Goal: Communication & Community: Share content

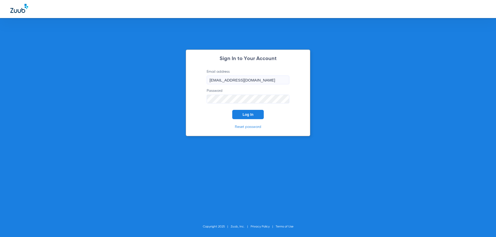
click at [245, 117] on button "Log In" at bounding box center [248, 114] width 32 height 9
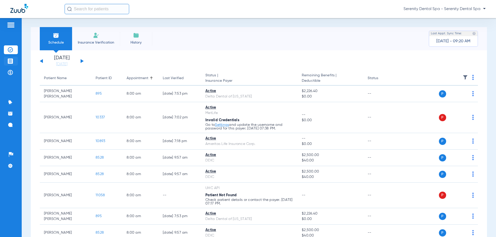
click at [13, 64] on li "Treatment Acceptance" at bounding box center [11, 61] width 14 height 9
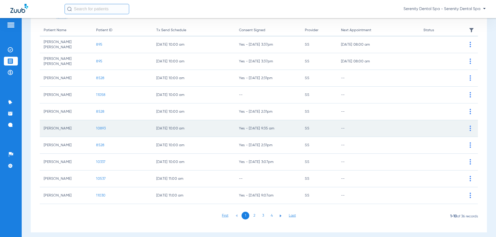
scroll to position [52, 0]
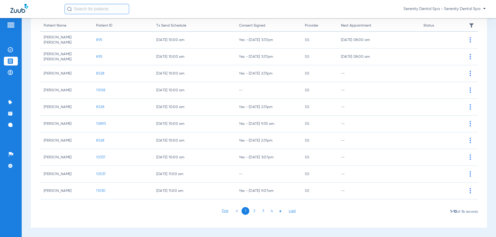
click at [252, 211] on li "2" at bounding box center [254, 211] width 8 height 8
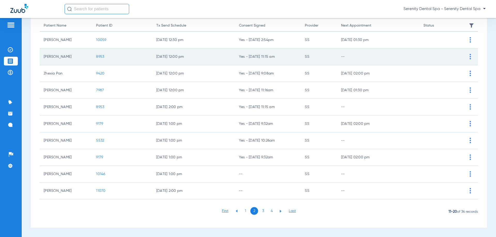
click at [100, 53] on td "8953" at bounding box center [122, 57] width 60 height 17
click at [100, 55] on span "8953" at bounding box center [100, 57] width 8 height 4
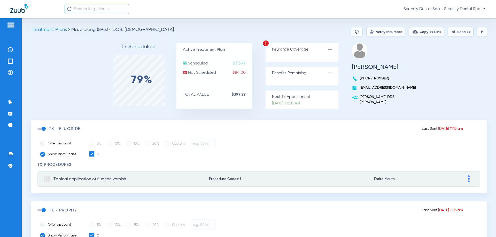
drag, startPoint x: 43, startPoint y: 128, endPoint x: 46, endPoint y: 132, distance: 4.7
click at [43, 128] on span at bounding box center [41, 129] width 8 height 2
click at [38, 131] on input "checkbox" at bounding box center [38, 131] width 0 height 0
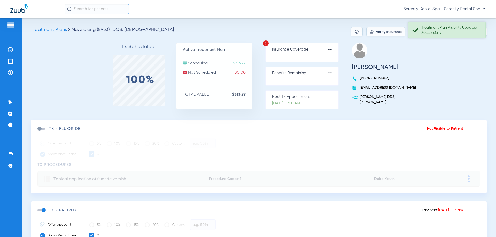
click at [462, 25] on div "Treatment Plan Visibility Updated Successfully" at bounding box center [446, 30] width 77 height 16
click at [453, 32] on button "Send Tx" at bounding box center [461, 31] width 26 height 9
click at [428, 33] on button "Copy Tx Link" at bounding box center [426, 31] width 35 height 9
click at [21, 129] on div "Patients Insurance Verification Treatment Acceptance Payments & A/R Communicati…" at bounding box center [11, 136] width 22 height 237
click at [14, 122] on li "Messages 4" at bounding box center [11, 125] width 14 height 9
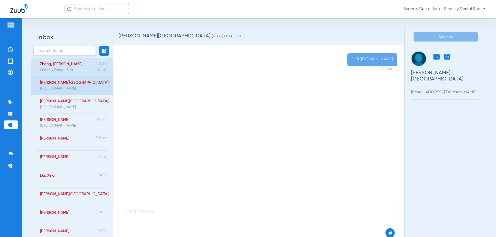
click at [67, 71] on div "Serenity Dental Spa - Welcome to Zuub Treatment Reminder alerts! Reply YES to o…" at bounding box center [59, 70] width 38 height 4
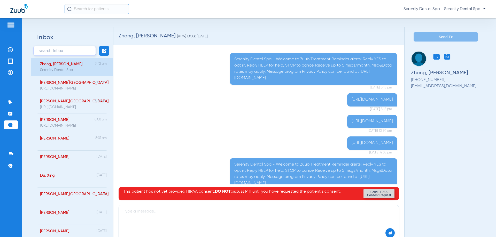
scroll to position [18, 0]
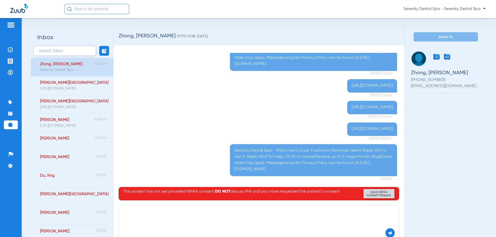
click at [141, 215] on textarea at bounding box center [259, 214] width 272 height 13
paste textarea "[URL][DOMAIN_NAME]"
type textarea "[URL][DOMAIN_NAME]"
click at [388, 234] on img at bounding box center [390, 233] width 5 height 5
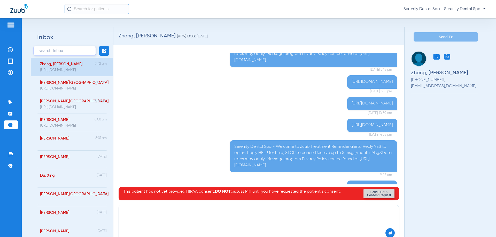
scroll to position [40, 0]
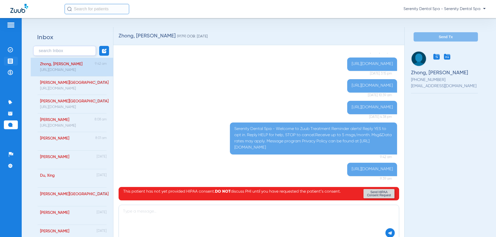
click at [16, 60] on li "Treatment Acceptance" at bounding box center [11, 61] width 14 height 9
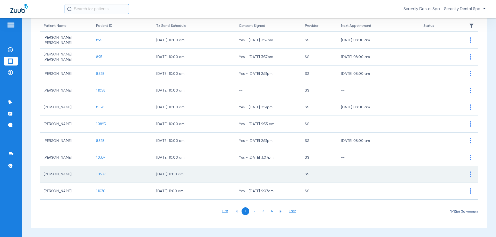
scroll to position [52, 0]
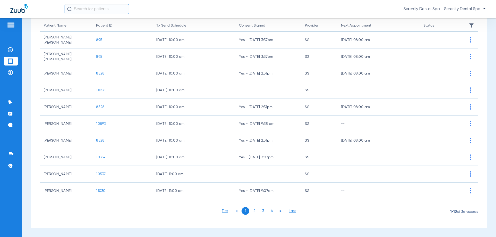
click at [253, 209] on li "2" at bounding box center [254, 211] width 8 height 8
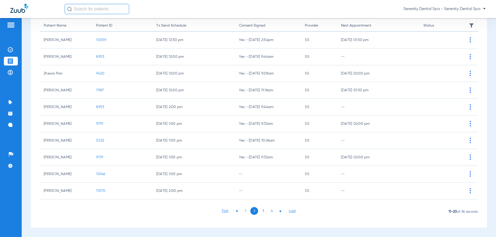
click at [99, 55] on span "8953" at bounding box center [100, 57] width 8 height 4
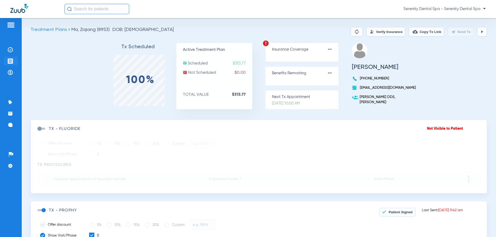
click at [9, 61] on img at bounding box center [10, 61] width 5 height 5
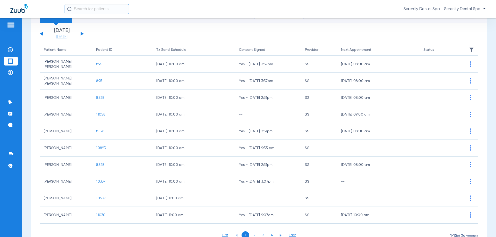
scroll to position [52, 0]
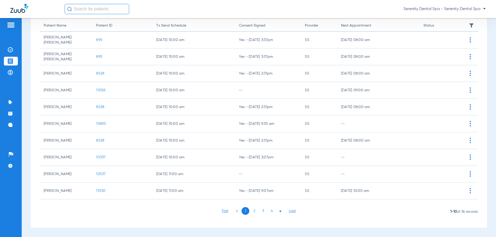
click at [251, 211] on li "2" at bounding box center [254, 211] width 8 height 8
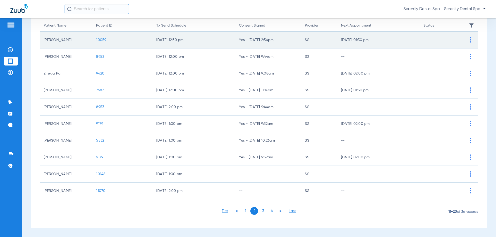
click at [100, 41] on span "10059" at bounding box center [101, 40] width 10 height 4
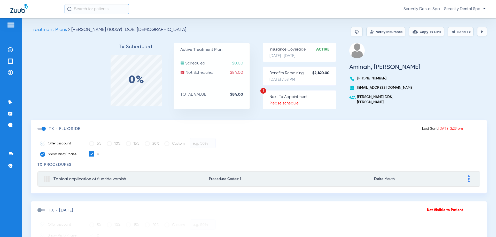
click at [44, 129] on span at bounding box center [41, 129] width 8 height 2
click at [38, 131] on input "checkbox" at bounding box center [38, 131] width 0 height 0
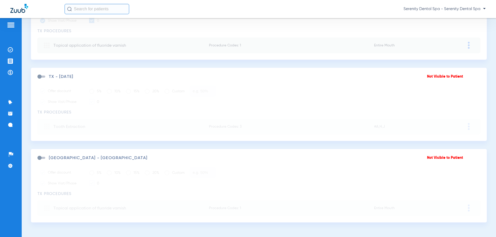
scroll to position [135, 0]
click at [41, 73] on div "TX - [DATE]" at bounding box center [232, 75] width 390 height 5
click at [40, 74] on span at bounding box center [41, 75] width 8 height 2
click at [38, 78] on input "checkbox" at bounding box center [38, 78] width 0 height 0
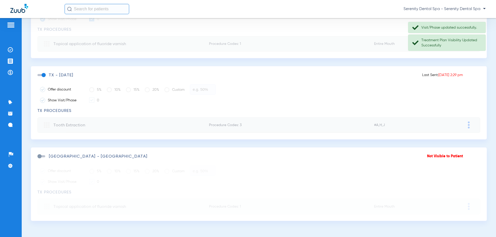
click at [434, 52] on div "Not Visible to Patient TX - fluoride Offer discount 5% 10% 15% 20% Custom Show …" at bounding box center [259, 22] width 456 height 74
click at [438, 44] on div "Treatment Plan Visibility Updated Successfully" at bounding box center [451, 43] width 60 height 10
drag, startPoint x: 441, startPoint y: 24, endPoint x: 437, endPoint y: 29, distance: 6.3
click at [441, 24] on div "Visit/Phase updated successfully." at bounding box center [446, 27] width 77 height 11
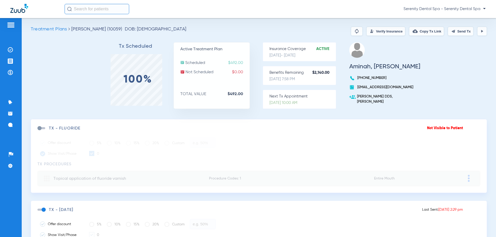
scroll to position [0, 0]
click at [480, 33] on img at bounding box center [482, 32] width 4 height 4
click at [477, 33] on button at bounding box center [482, 31] width 10 height 9
click at [459, 26] on div "Treatment Plans [PERSON_NAME] (10059) DOB: [DEMOGRAPHIC_DATA] Verify Insurance …" at bounding box center [259, 127] width 474 height 219
click at [457, 30] on button "Send Tx" at bounding box center [461, 31] width 26 height 9
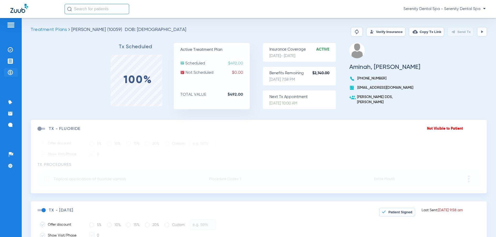
click at [11, 73] on img at bounding box center [10, 72] width 5 height 5
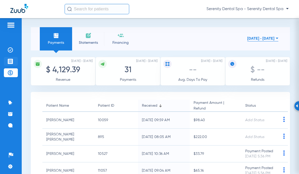
click at [11, 62] on img at bounding box center [10, 61] width 5 height 5
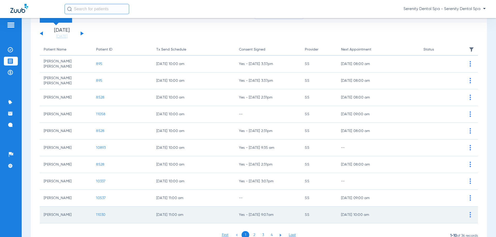
scroll to position [52, 0]
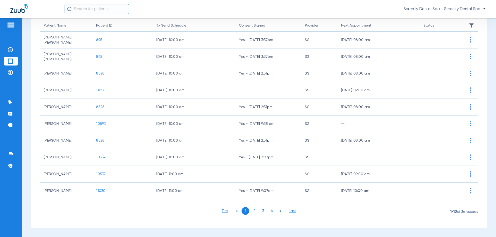
click at [250, 212] on li "2" at bounding box center [254, 211] width 8 height 8
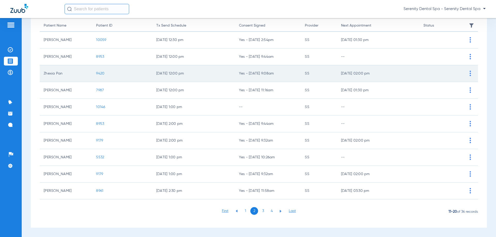
click at [102, 76] on td "9420" at bounding box center [122, 73] width 60 height 17
click at [100, 72] on span "9420" at bounding box center [100, 74] width 8 height 4
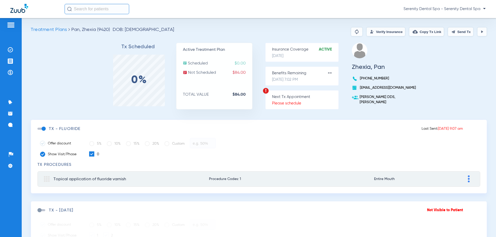
click at [42, 129] on span at bounding box center [41, 129] width 8 height 2
click at [38, 131] on input "checkbox" at bounding box center [38, 131] width 0 height 0
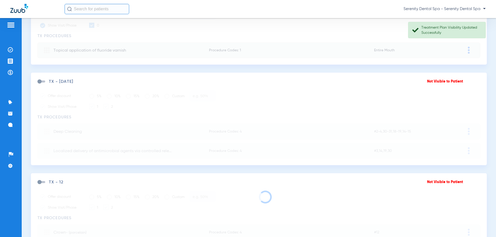
scroll to position [129, 0]
click at [40, 81] on span at bounding box center [41, 81] width 8 height 2
click at [38, 84] on input "checkbox" at bounding box center [38, 84] width 0 height 0
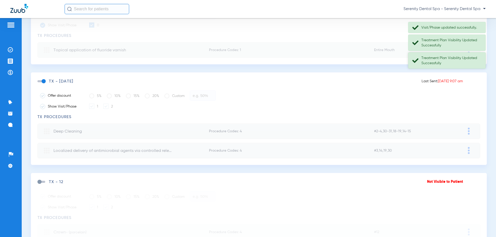
click at [433, 65] on div "Treatment Plan Visibility Updated Successfully" at bounding box center [451, 61] width 60 height 10
click at [436, 48] on div "Treatment Plan Visibility Updated Successfully" at bounding box center [446, 43] width 77 height 16
drag, startPoint x: 443, startPoint y: 33, endPoint x: 444, endPoint y: 43, distance: 9.9
click at [443, 33] on h3 "TX Procedures" at bounding box center [258, 35] width 443 height 5
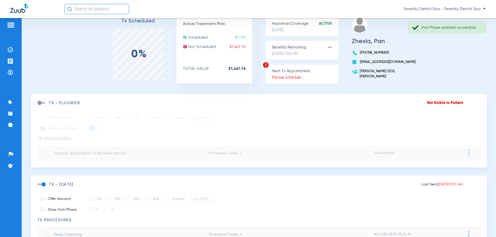
drag, startPoint x: 453, startPoint y: 27, endPoint x: 460, endPoint y: 34, distance: 9.1
click at [454, 27] on div "Visit/Phase updated successfully." at bounding box center [451, 27] width 60 height 5
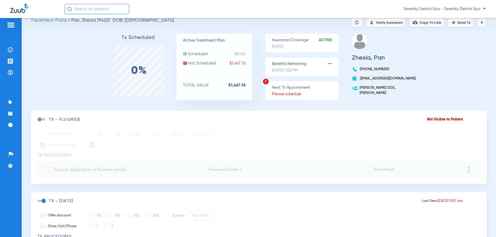
scroll to position [0, 0]
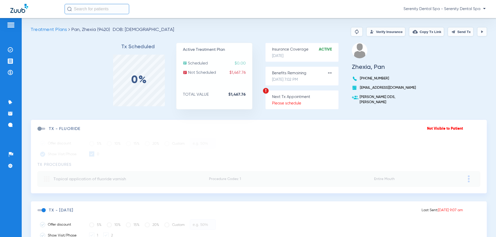
click at [480, 33] on img at bounding box center [482, 32] width 4 height 4
click at [453, 32] on button "Send Tx" at bounding box center [461, 31] width 26 height 9
click at [9, 73] on img at bounding box center [10, 72] width 5 height 5
